Goal: Task Accomplishment & Management: Manage account settings

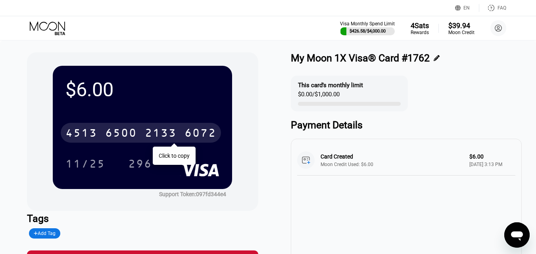
click at [64, 27] on icon at bounding box center [48, 28] width 37 height 14
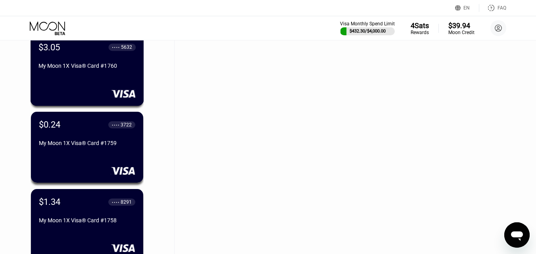
scroll to position [278, 0]
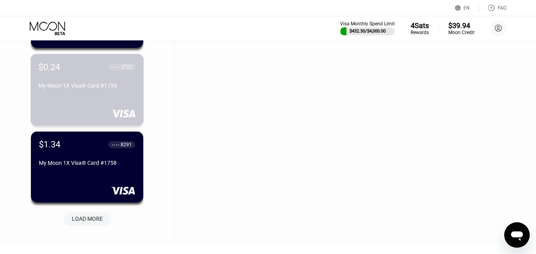
click at [104, 87] on div "My Moon 1X Visa® Card #1759" at bounding box center [87, 86] width 97 height 6
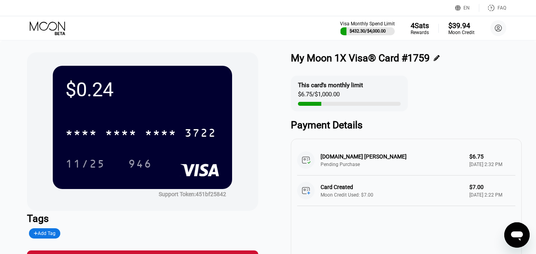
click at [148, 121] on div "* * * * * * * * * * * * 3722" at bounding box center [143, 130] width 154 height 27
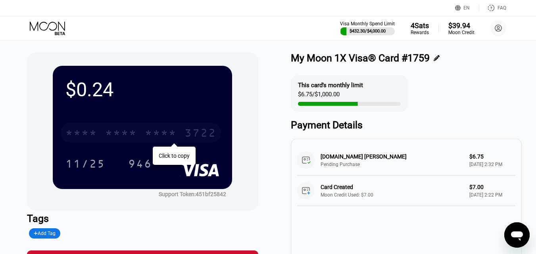
click at [135, 131] on div "* * * *" at bounding box center [121, 134] width 32 height 13
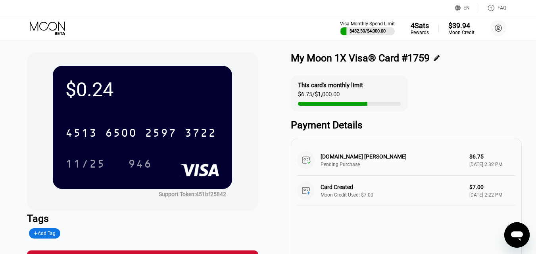
click at [47, 31] on icon at bounding box center [48, 28] width 37 height 14
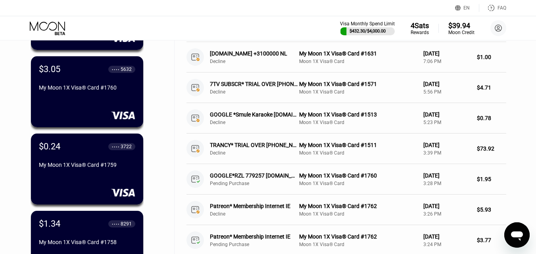
scroll to position [318, 0]
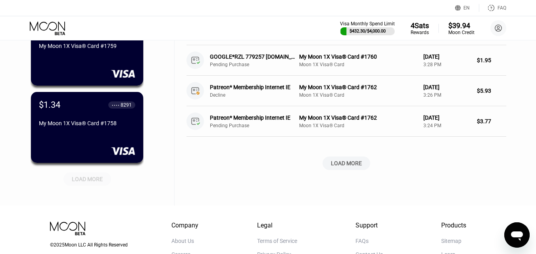
click at [96, 180] on div "LOAD MORE" at bounding box center [87, 179] width 31 height 7
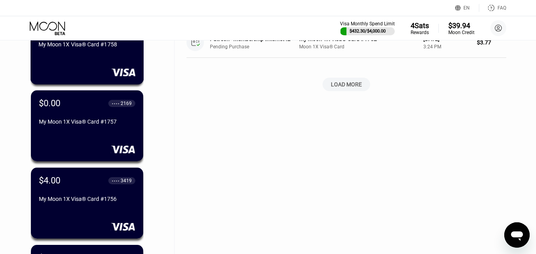
scroll to position [397, 0]
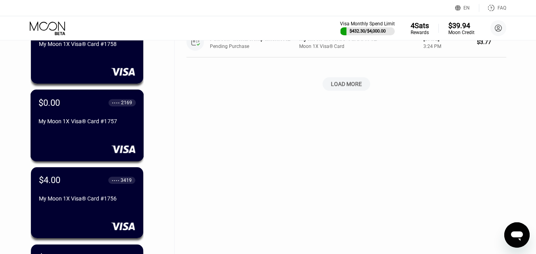
click at [89, 125] on div "My Moon 1X Visa® Card #1757" at bounding box center [87, 121] width 97 height 6
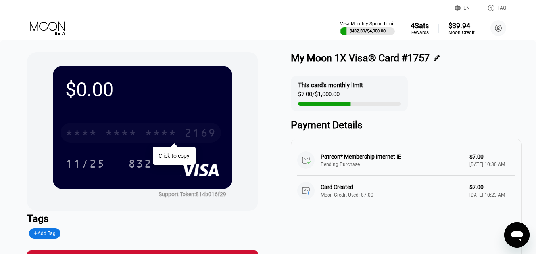
click at [94, 127] on div "* * * * * * * * * * * * 2169" at bounding box center [141, 133] width 160 height 20
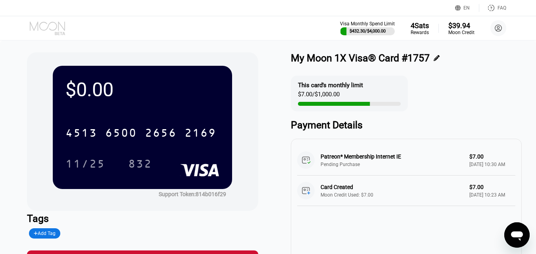
click at [41, 26] on icon at bounding box center [48, 28] width 37 height 14
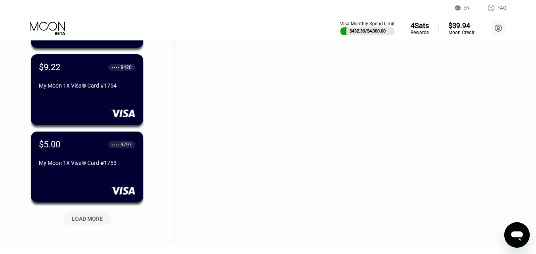
scroll to position [697, 0]
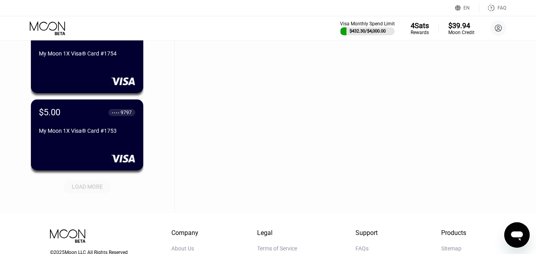
click at [98, 186] on div "LOAD MORE" at bounding box center [87, 186] width 31 height 7
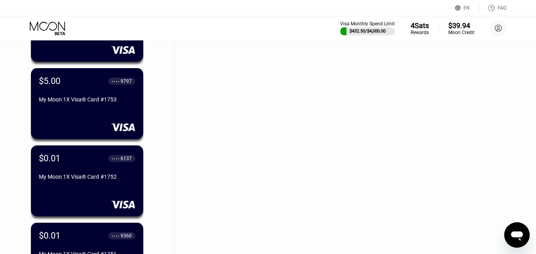
scroll to position [777, 0]
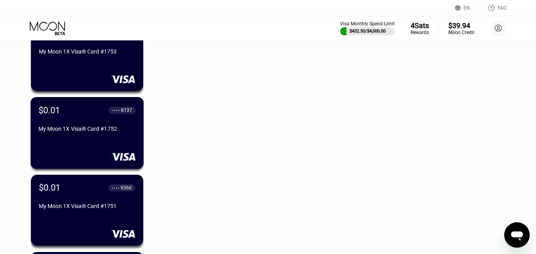
click at [86, 135] on div "My Moon 1X Visa® Card #1752" at bounding box center [87, 131] width 97 height 10
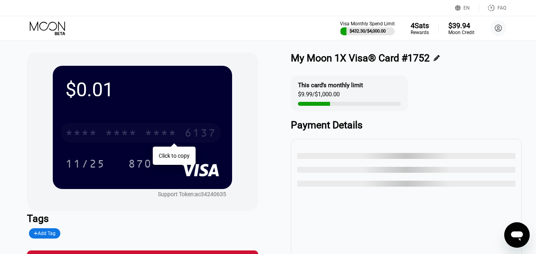
click at [138, 135] on div "* * * * * * * * * * * * 6137" at bounding box center [141, 133] width 160 height 20
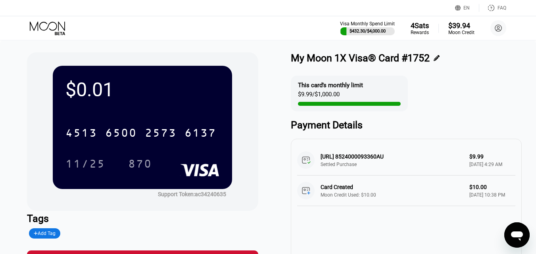
click at [48, 32] on icon at bounding box center [48, 28] width 37 height 14
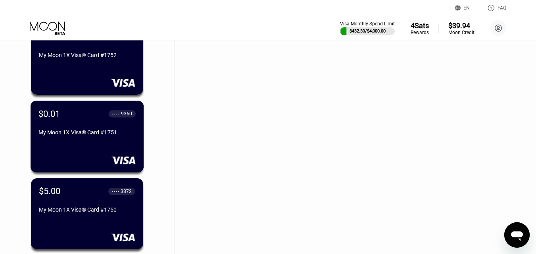
scroll to position [851, 0]
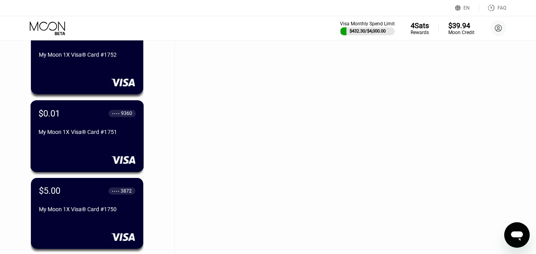
click at [90, 128] on div "$0.01 ● ● ● ● 9360 My Moon 1X Visa® Card #1751" at bounding box center [87, 123] width 97 height 30
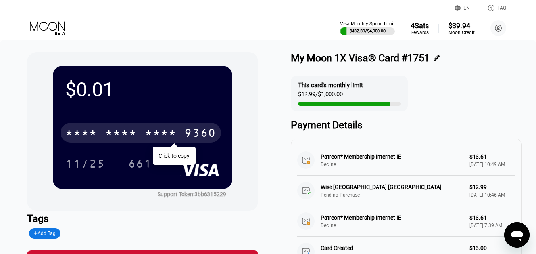
click at [88, 132] on div "* * * *" at bounding box center [82, 134] width 32 height 13
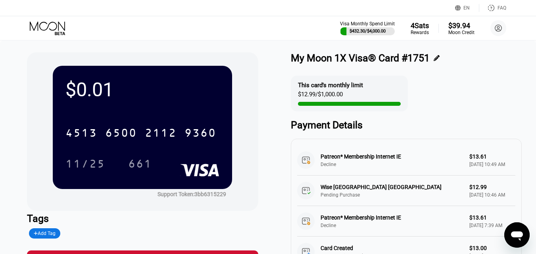
click at [53, 27] on icon at bounding box center [48, 28] width 37 height 14
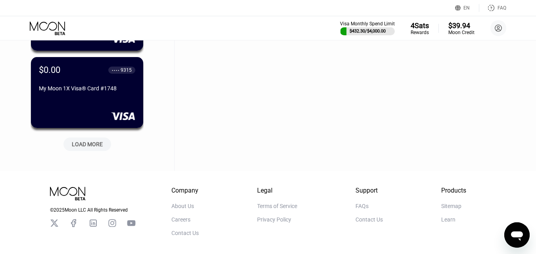
scroll to position [1129, 0]
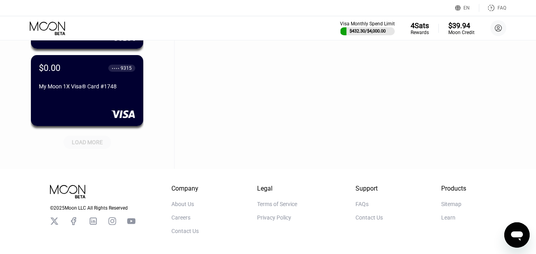
click at [89, 142] on div "LOAD MORE" at bounding box center [87, 142] width 31 height 7
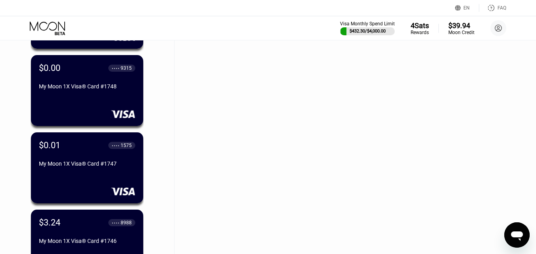
click at [91, 161] on div "$0.01 ● ● ● ● 1575 My Moon 1X Visa® Card #1747" at bounding box center [87, 156] width 96 height 30
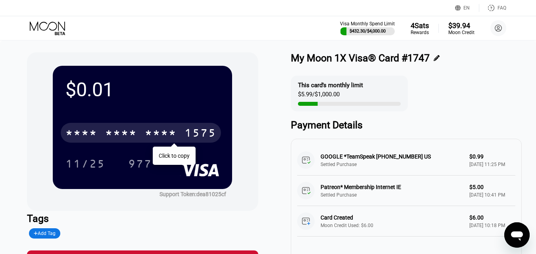
click at [121, 133] on div "* * * *" at bounding box center [121, 134] width 32 height 13
